Goal: Task Accomplishment & Management: Manage account settings

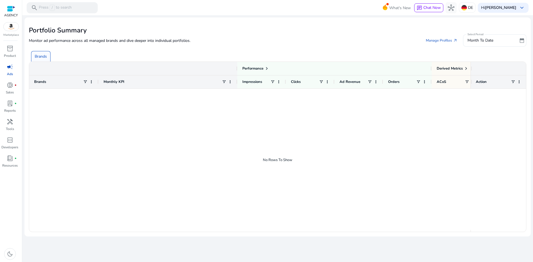
click at [10, 68] on span "campaign" at bounding box center [10, 67] width 7 height 7
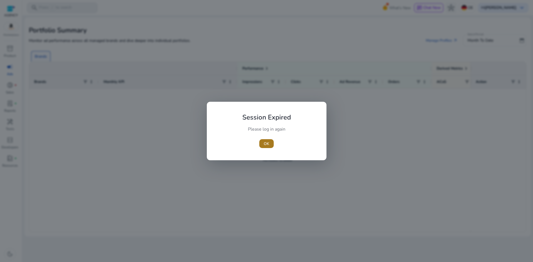
click at [262, 141] on span "button" at bounding box center [266, 143] width 14 height 13
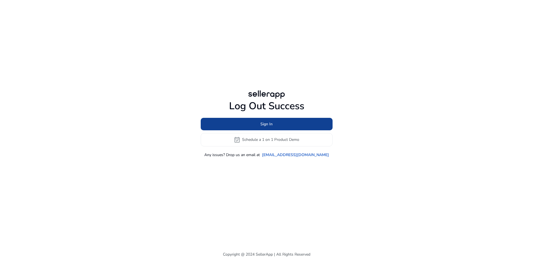
click at [257, 120] on span at bounding box center [267, 123] width 132 height 13
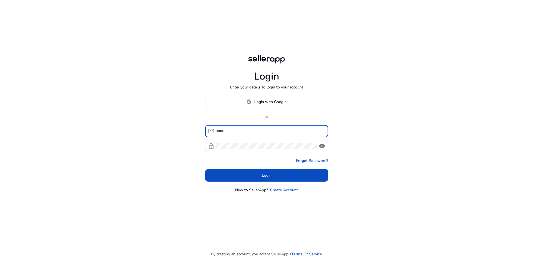
click at [251, 133] on input at bounding box center [269, 131] width 107 height 6
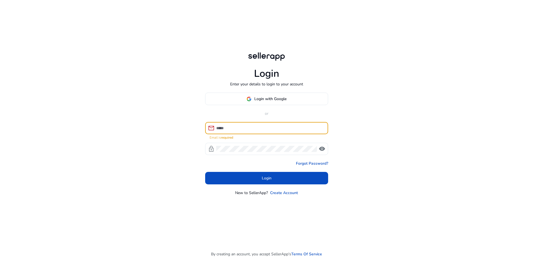
type input "**********"
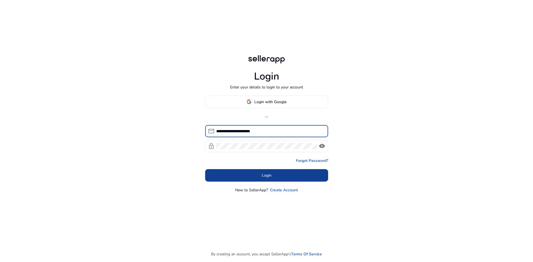
click at [268, 178] on button "Login" at bounding box center [266, 175] width 123 height 12
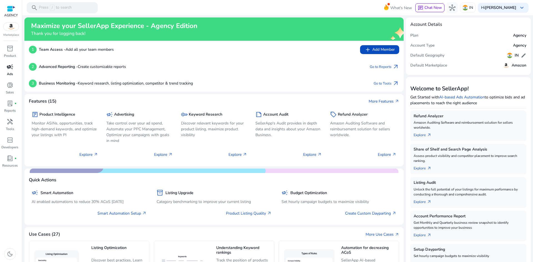
click at [11, 69] on span "campaign" at bounding box center [10, 67] width 7 height 7
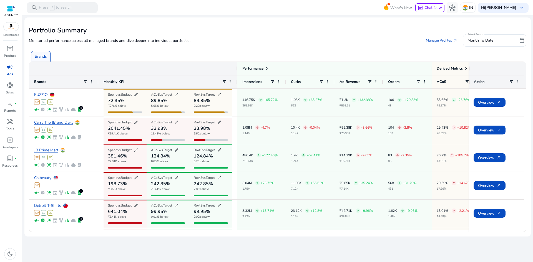
click at [153, 23] on mat-card "Portfolio Summary Monitor ad performance across all managed brands and dive dee…" at bounding box center [277, 126] width 506 height 219
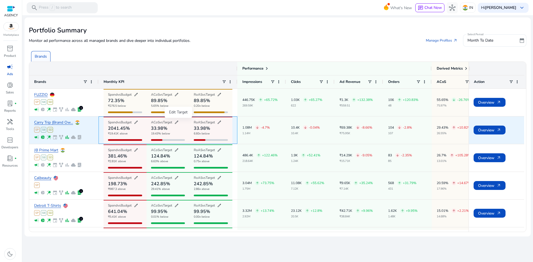
click at [176, 121] on span "edit" at bounding box center [176, 122] width 4 height 4
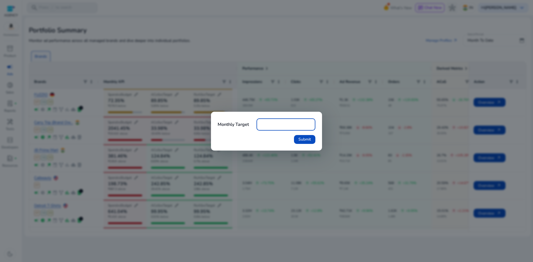
click at [176, 127] on div at bounding box center [266, 131] width 533 height 262
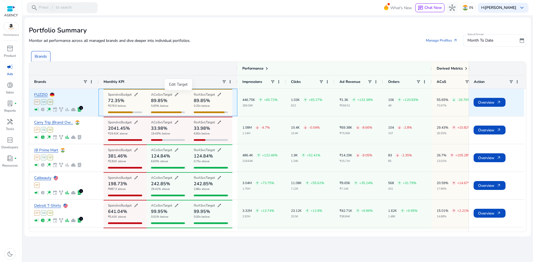
click at [179, 95] on span "edit" at bounding box center [176, 94] width 4 height 4
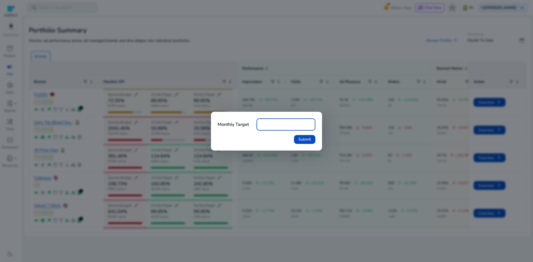
drag, startPoint x: 258, startPoint y: 127, endPoint x: 233, endPoint y: 129, distance: 25.4
click at [240, 129] on div "Monthly Target **" at bounding box center [267, 125] width 98 height 12
type input "**"
click at [298, 138] on span "Submit" at bounding box center [304, 140] width 12 height 6
click at [193, 141] on div at bounding box center [266, 131] width 533 height 262
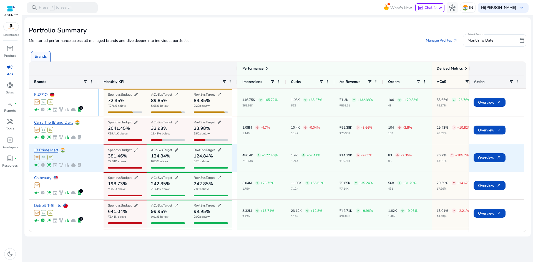
scroll to position [28, 0]
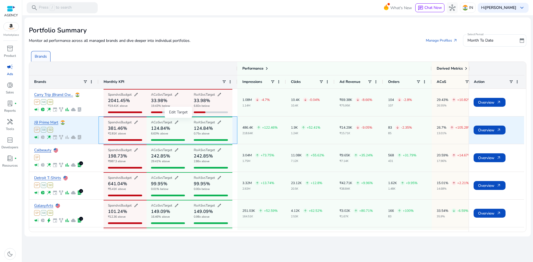
click at [178, 121] on span "edit" at bounding box center [176, 122] width 4 height 4
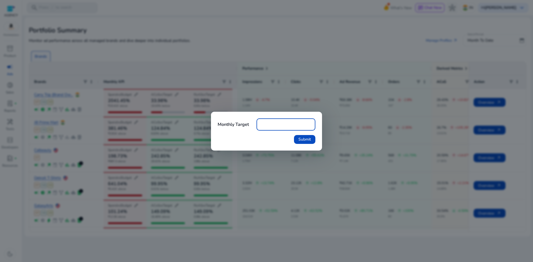
click at [178, 121] on div at bounding box center [266, 131] width 533 height 262
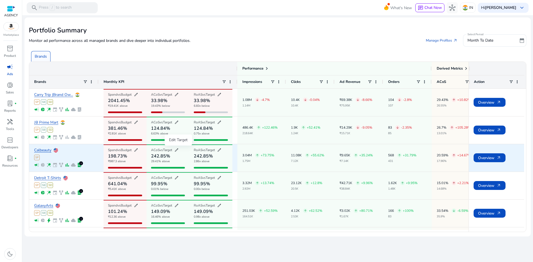
click at [177, 151] on span "edit" at bounding box center [176, 150] width 4 height 4
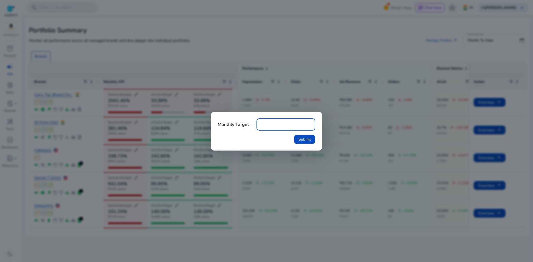
type input "**"
click at [294, 135] on button "Submit" at bounding box center [304, 139] width 21 height 9
click at [308, 142] on span "Submit" at bounding box center [304, 140] width 12 height 6
click at [278, 178] on div at bounding box center [266, 131] width 533 height 262
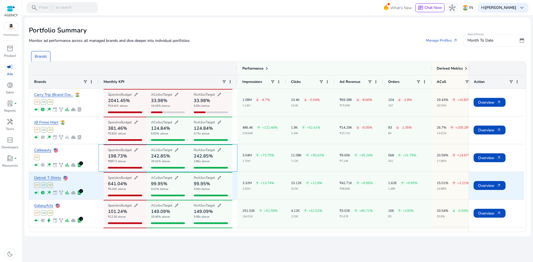
scroll to position [56, 0]
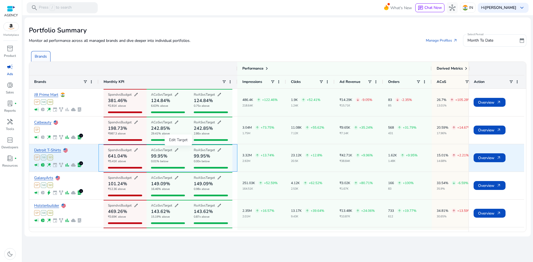
click at [177, 150] on span "edit" at bounding box center [176, 150] width 4 height 4
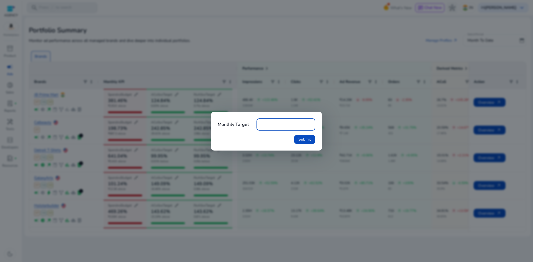
click at [303, 177] on div at bounding box center [266, 131] width 533 height 262
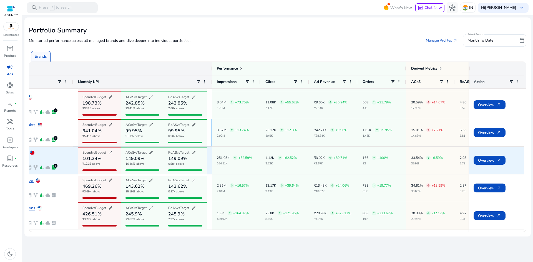
scroll to position [0, 0]
